Goal: Information Seeking & Learning: Learn about a topic

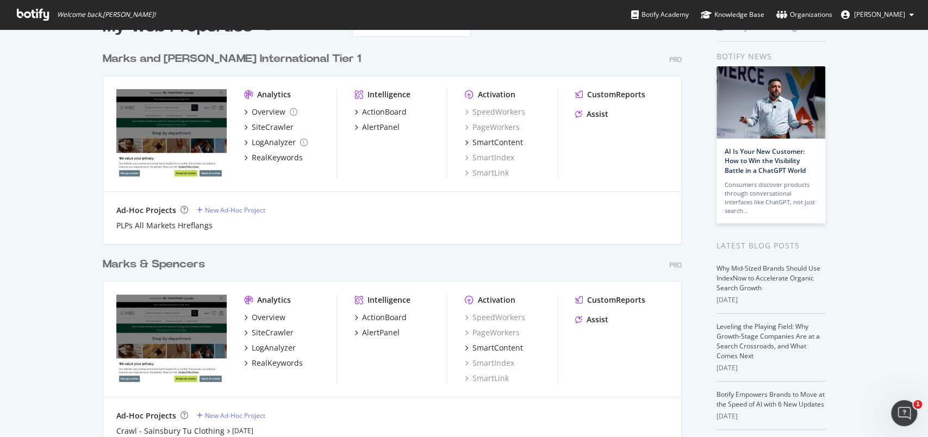
scroll to position [72, 0]
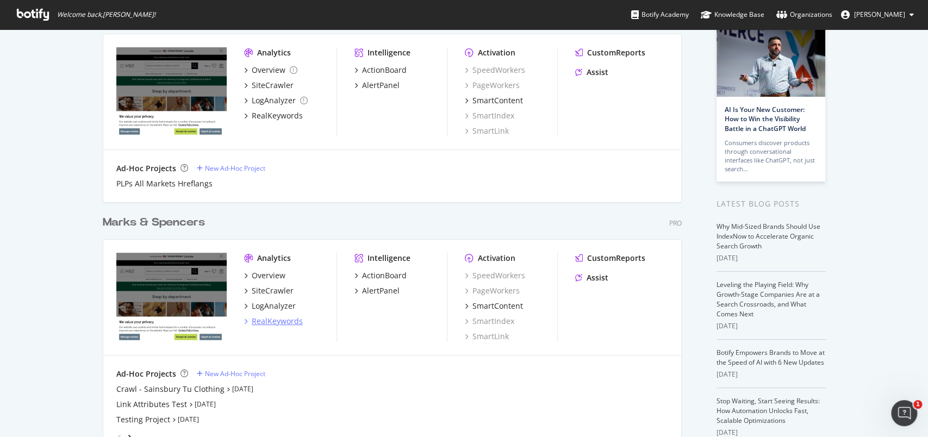
click at [285, 321] on div "RealKeywords" at bounding box center [277, 321] width 51 height 11
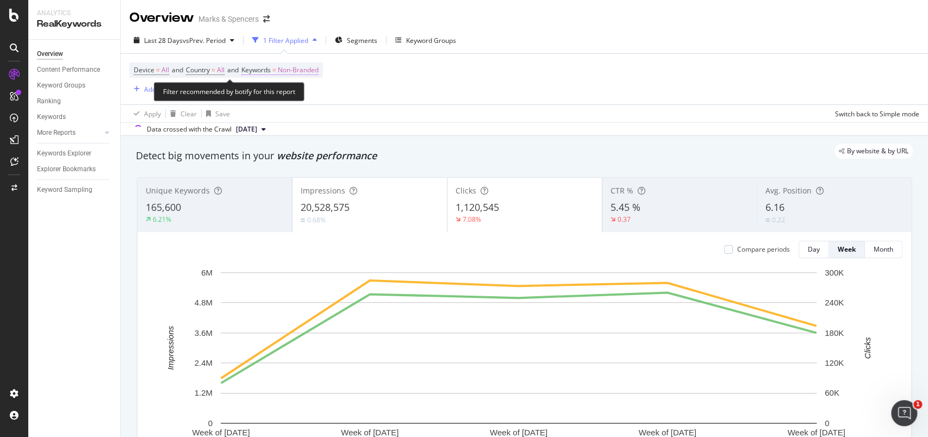
click at [318, 70] on span "Non-Branded" at bounding box center [298, 69] width 41 height 15
click at [410, 85] on div "Device = All and Country = All and Keywords = Non-Branded Add Filter Add Filter…" at bounding box center [524, 79] width 790 height 51
